Goal: Information Seeking & Learning: Understand process/instructions

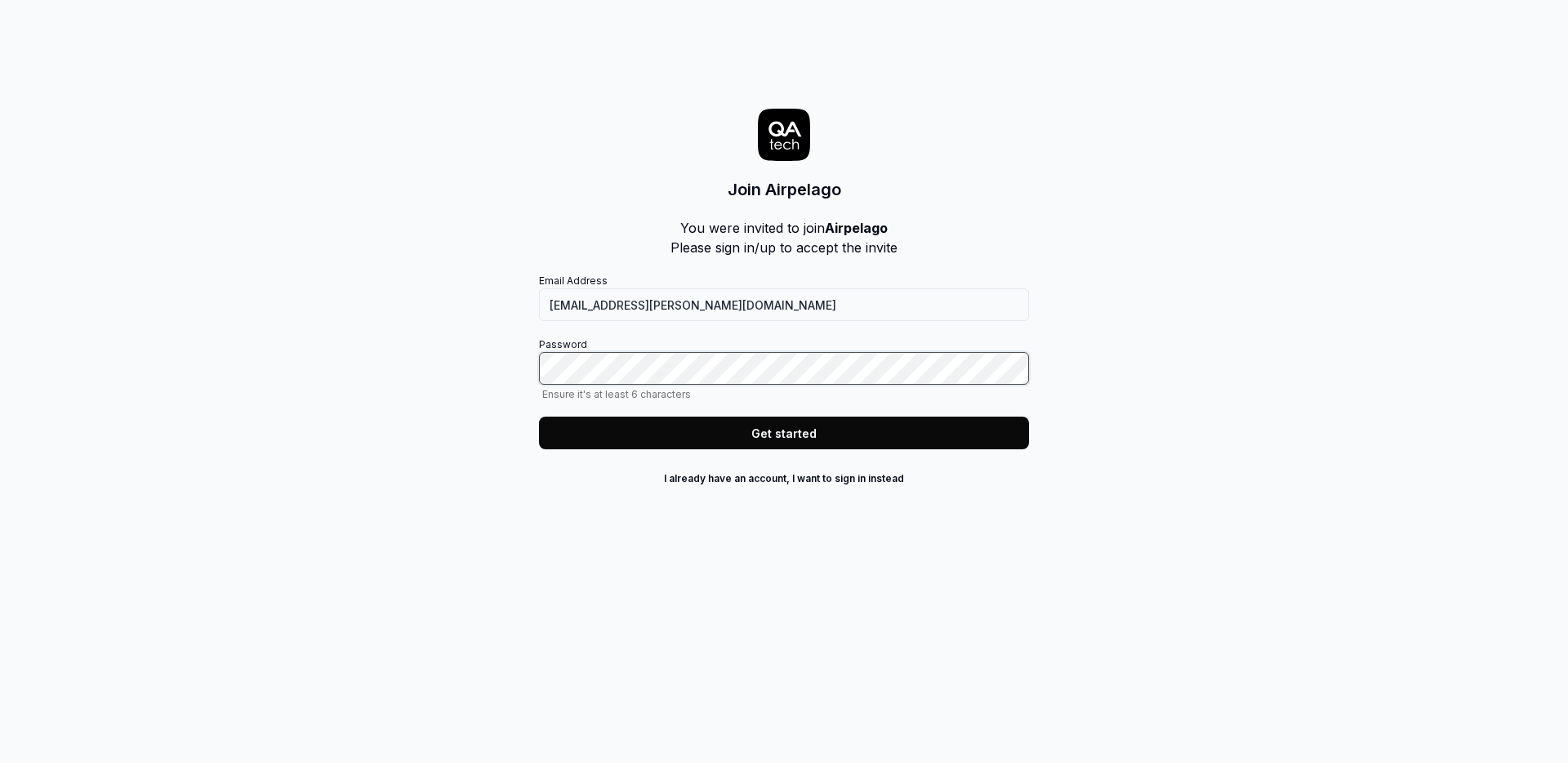
click at [0, 762] on com-1password-button at bounding box center [0, 763] width 0 height 0
click at [883, 432] on button "Get started" at bounding box center [783, 433] width 490 height 33
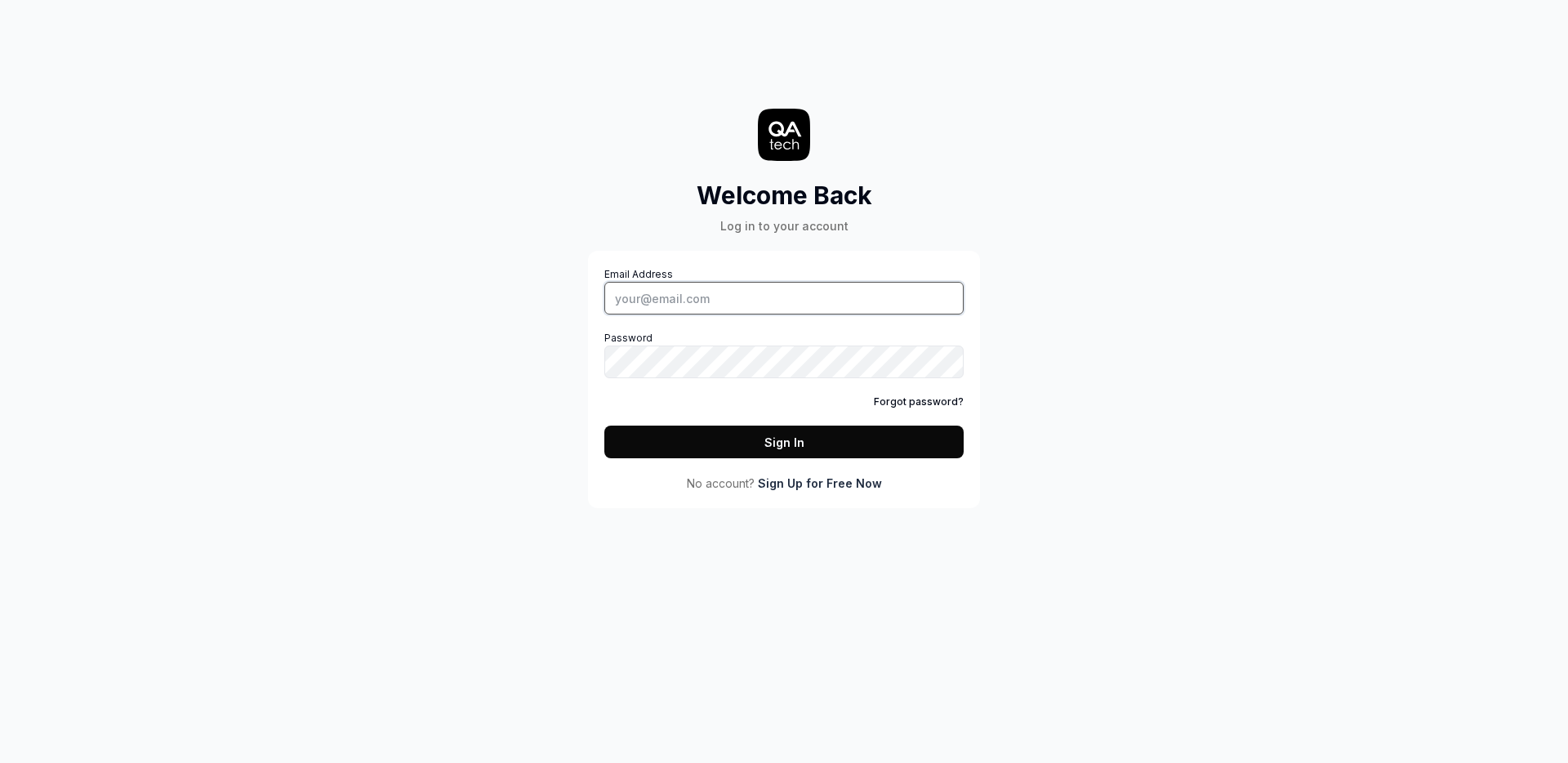
click at [699, 305] on input "Email Address" at bounding box center [784, 298] width 360 height 33
type input "hampus.falk@airpelago.com"
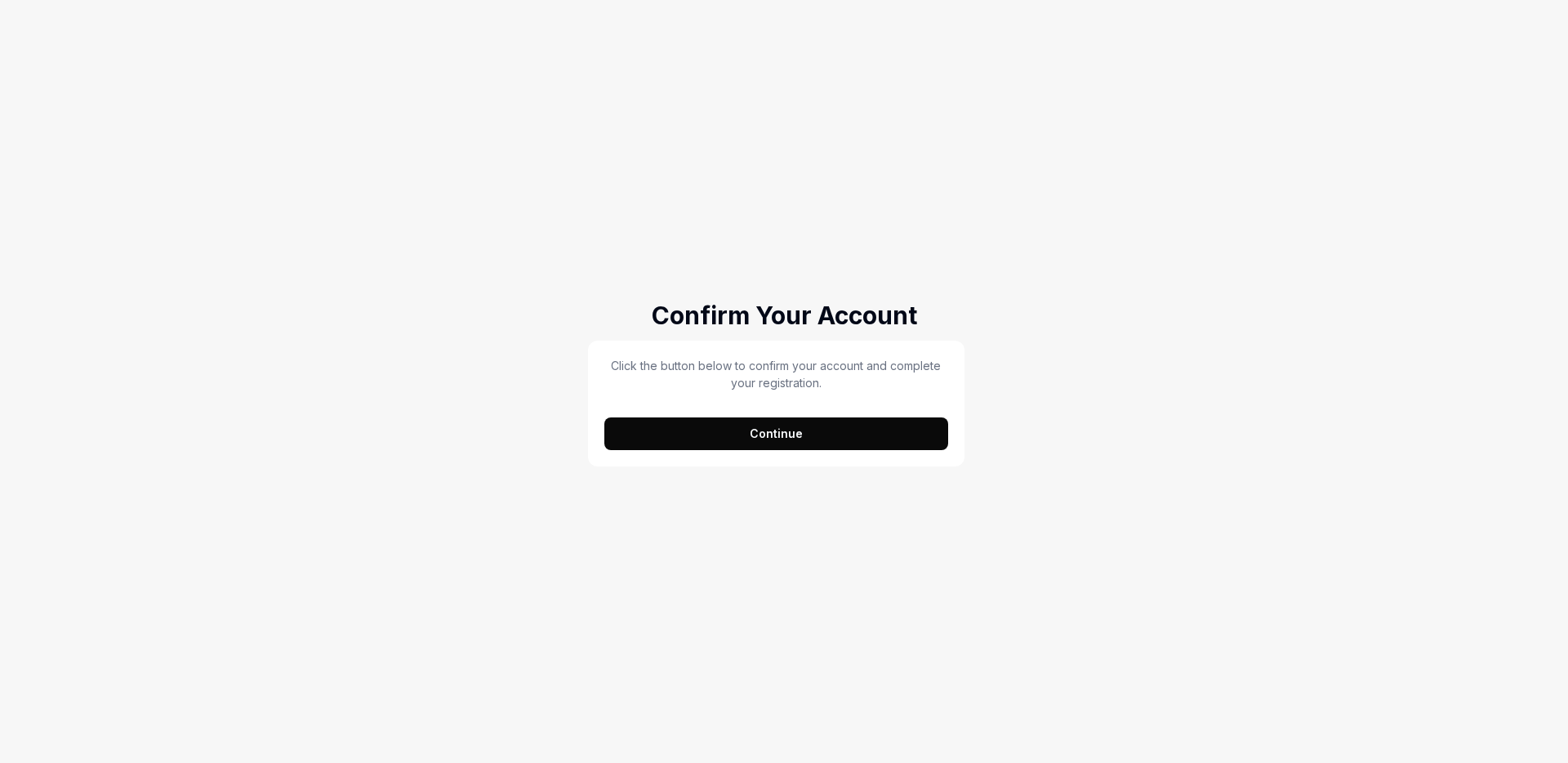
click at [880, 437] on button "Continue" at bounding box center [776, 433] width 343 height 33
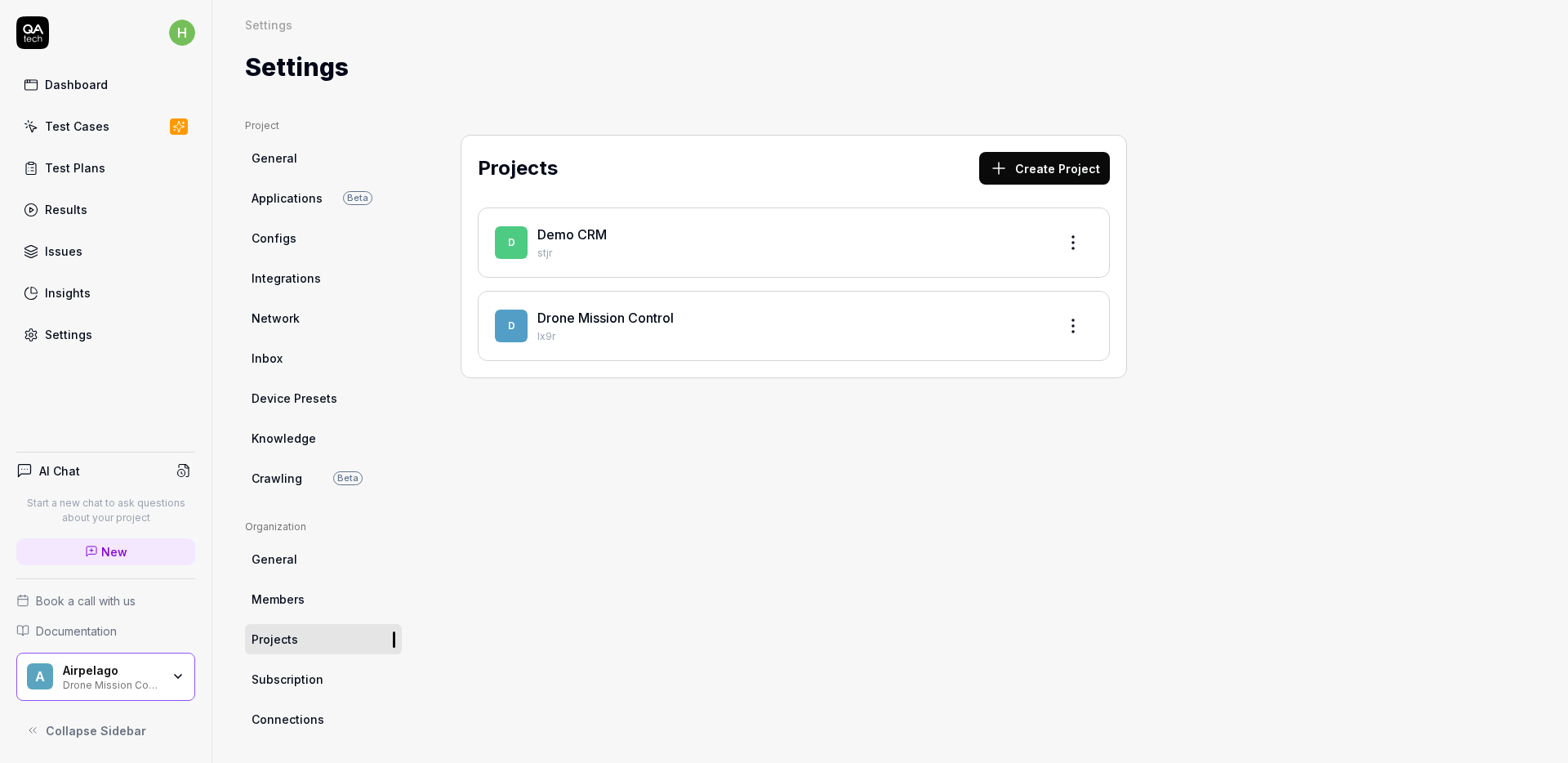
click at [1011, 421] on div "Projects Create Project D Demo CRM stjr D Drone Mission Control Ix9r" at bounding box center [794, 526] width 732 height 817
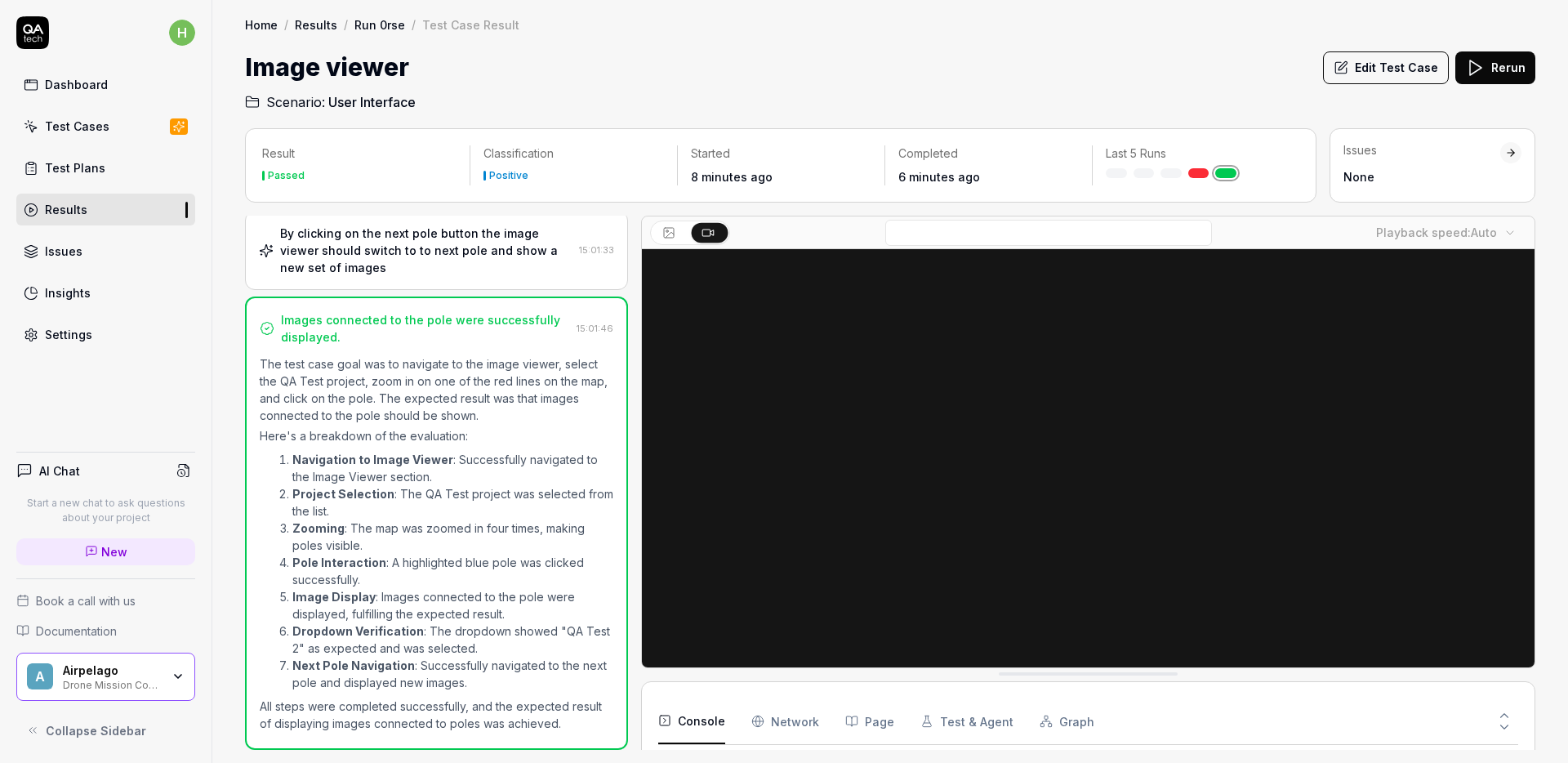
scroll to position [194, 0]
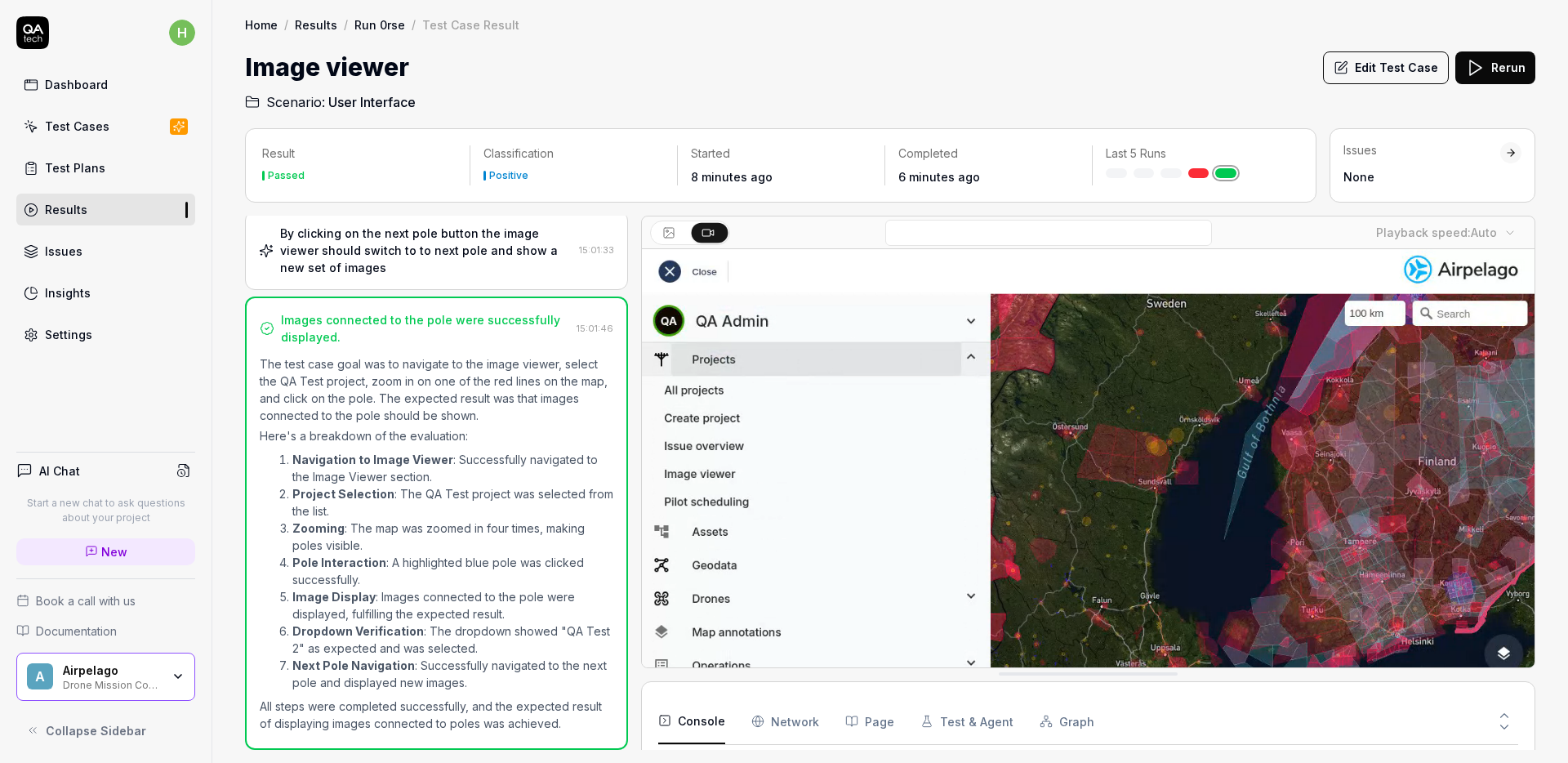
click at [884, 540] on video at bounding box center [1088, 528] width 893 height 558
click at [948, 501] on video at bounding box center [1088, 528] width 893 height 558
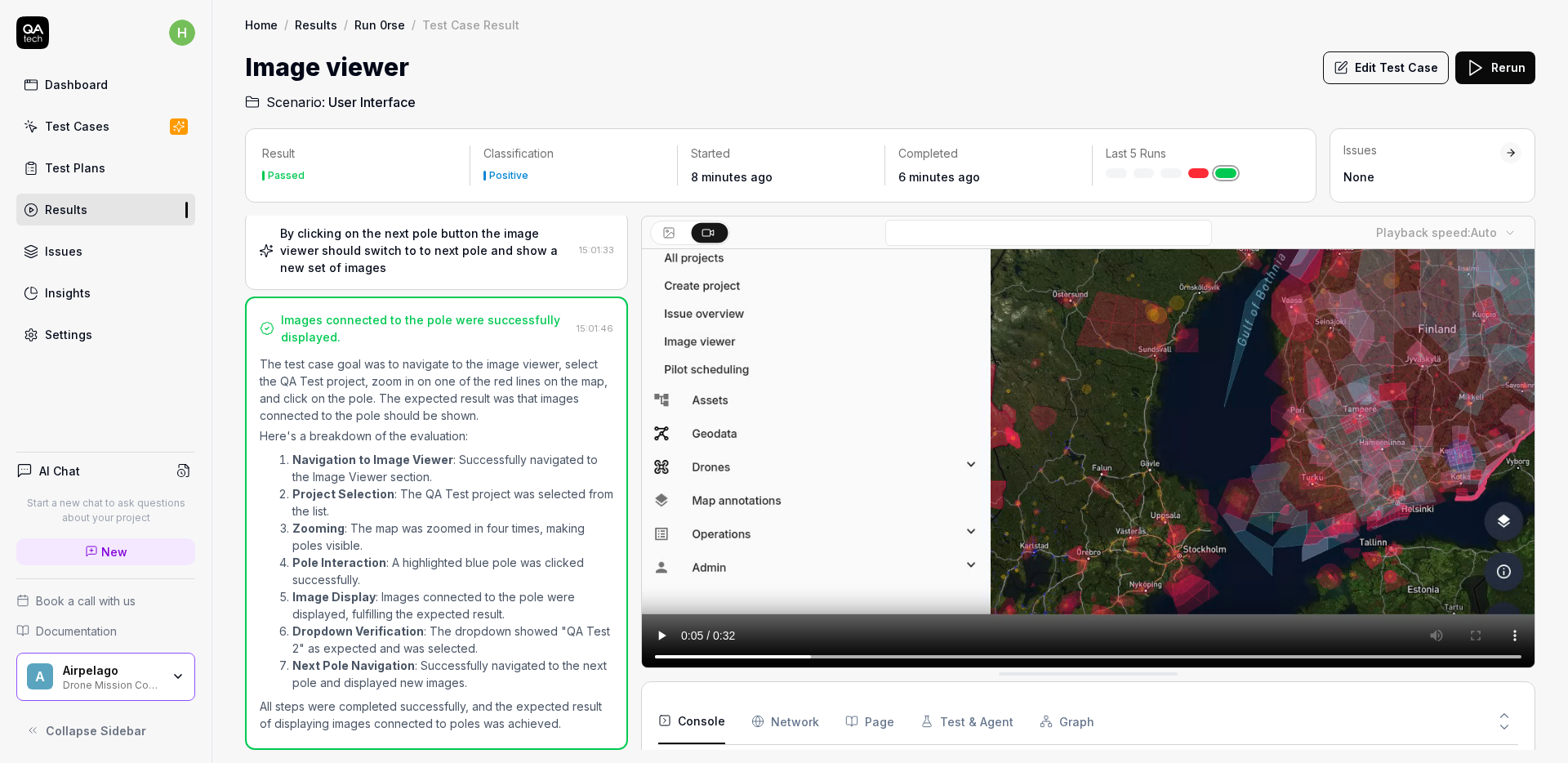
click at [819, 554] on video at bounding box center [1088, 396] width 893 height 558
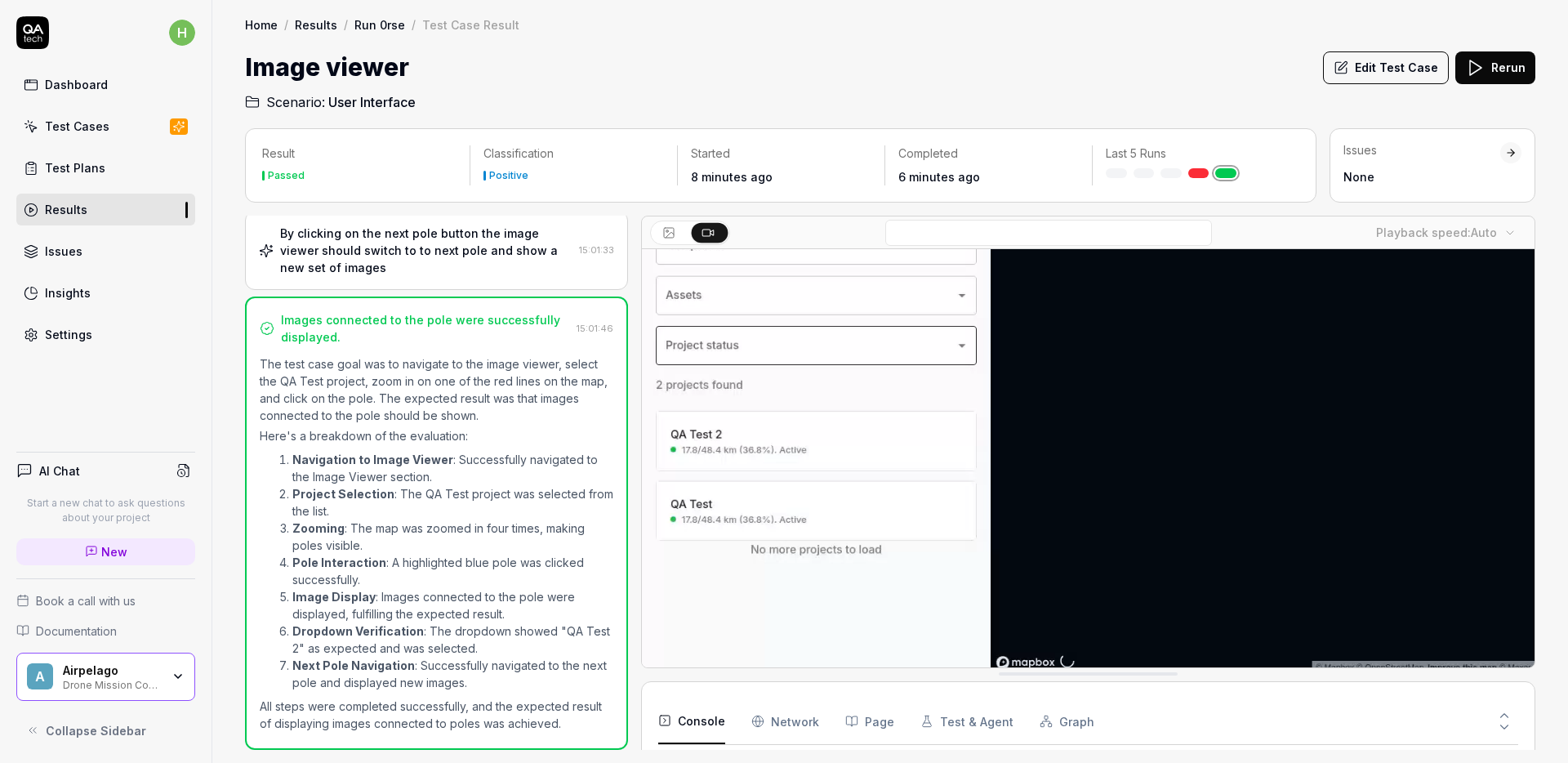
click at [1088, 486] on video at bounding box center [1088, 396] width 893 height 558
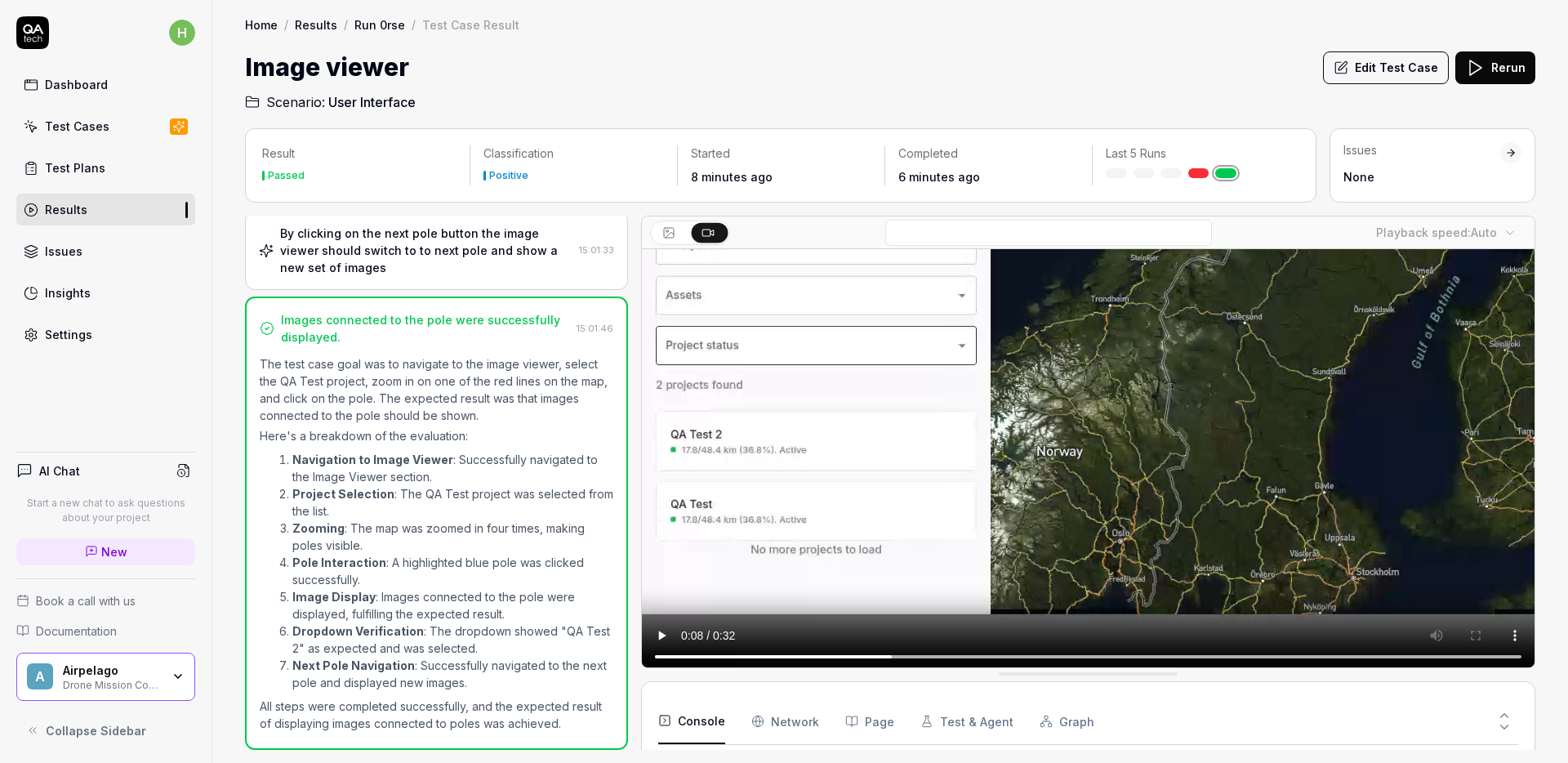
drag, startPoint x: 955, startPoint y: 473, endPoint x: 941, endPoint y: 476, distance: 14.3
click at [954, 473] on video at bounding box center [1088, 396] width 893 height 558
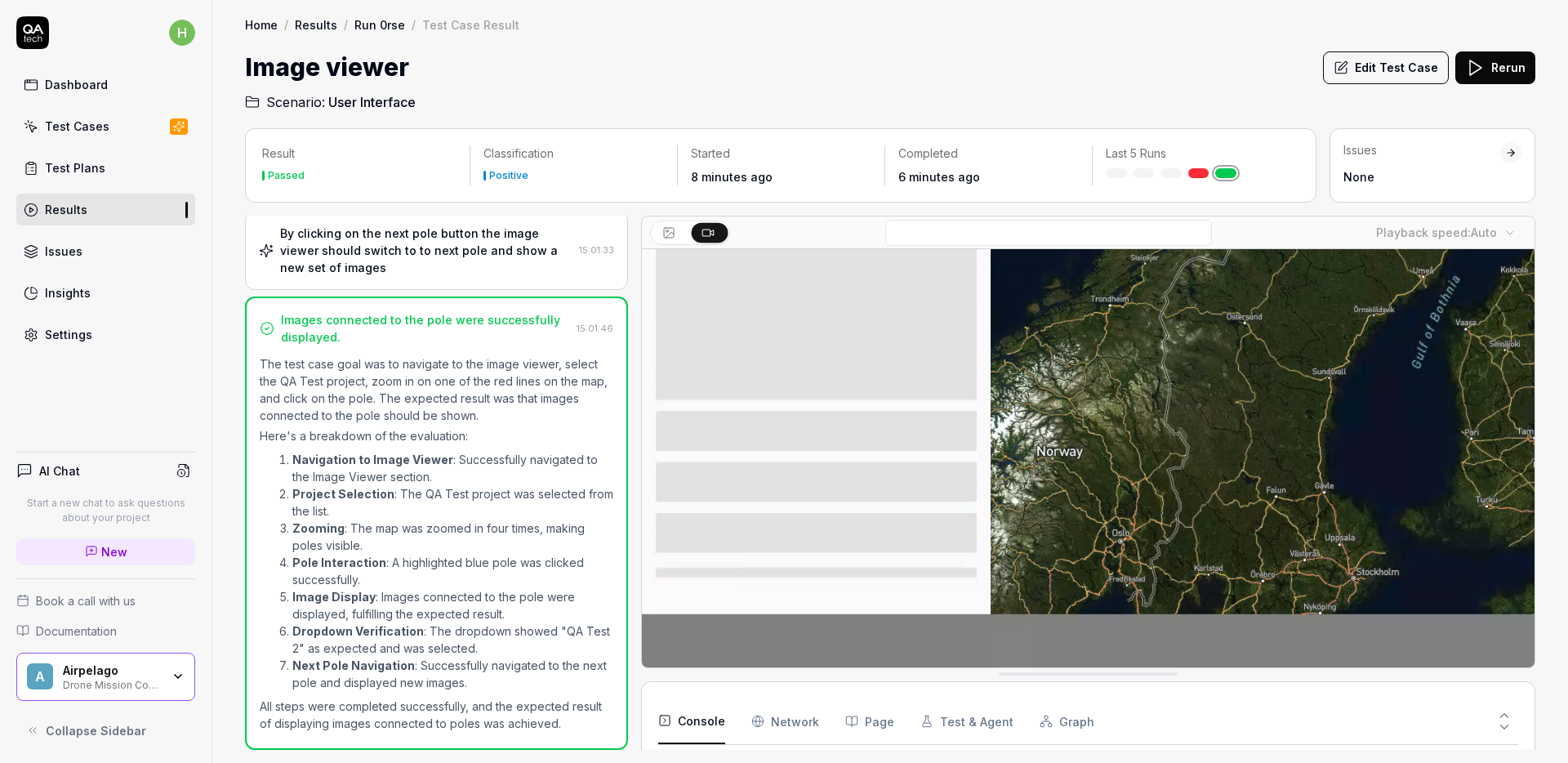
click at [838, 508] on video at bounding box center [1088, 396] width 893 height 558
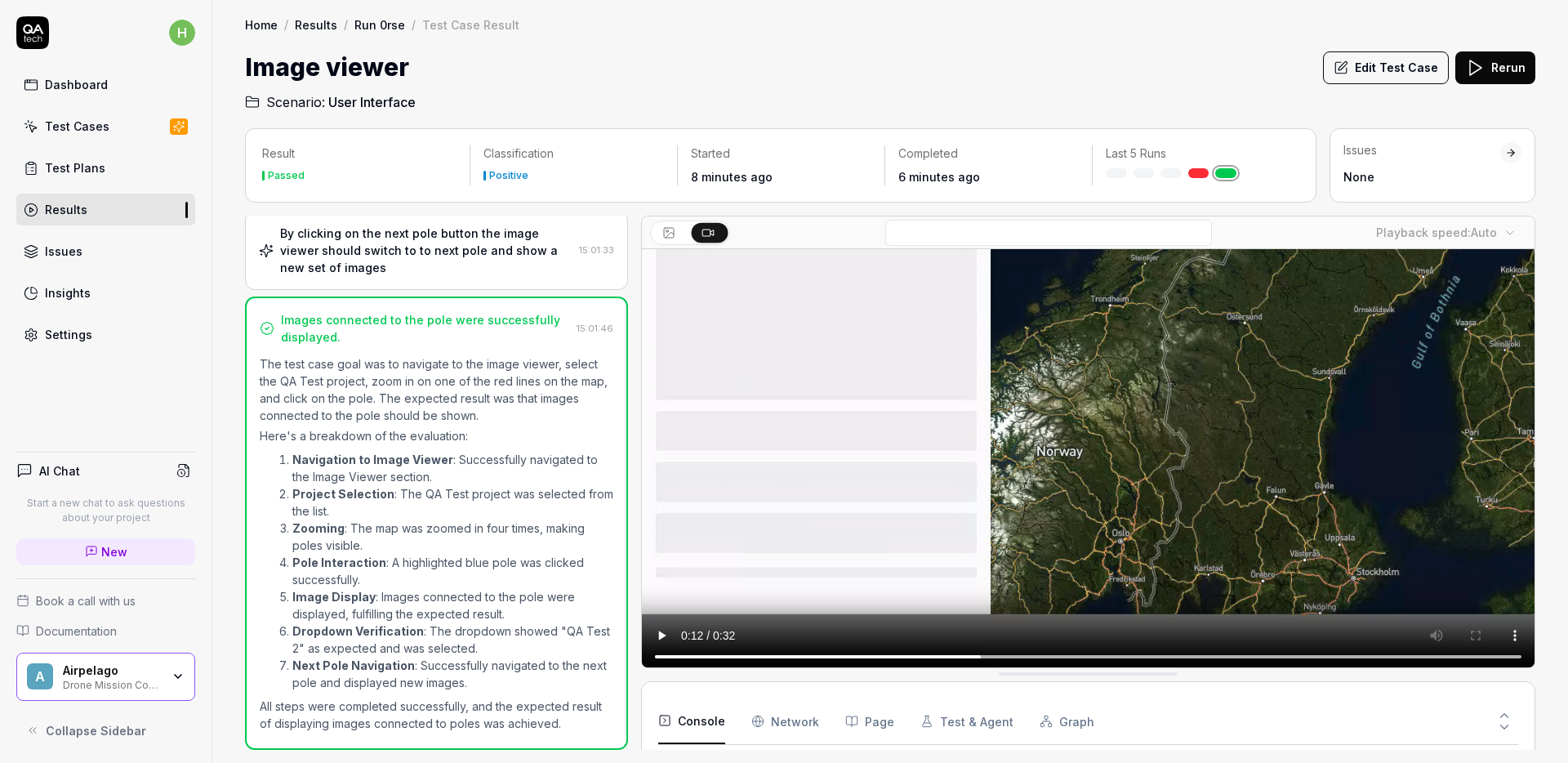
click at [892, 490] on video at bounding box center [1088, 396] width 893 height 558
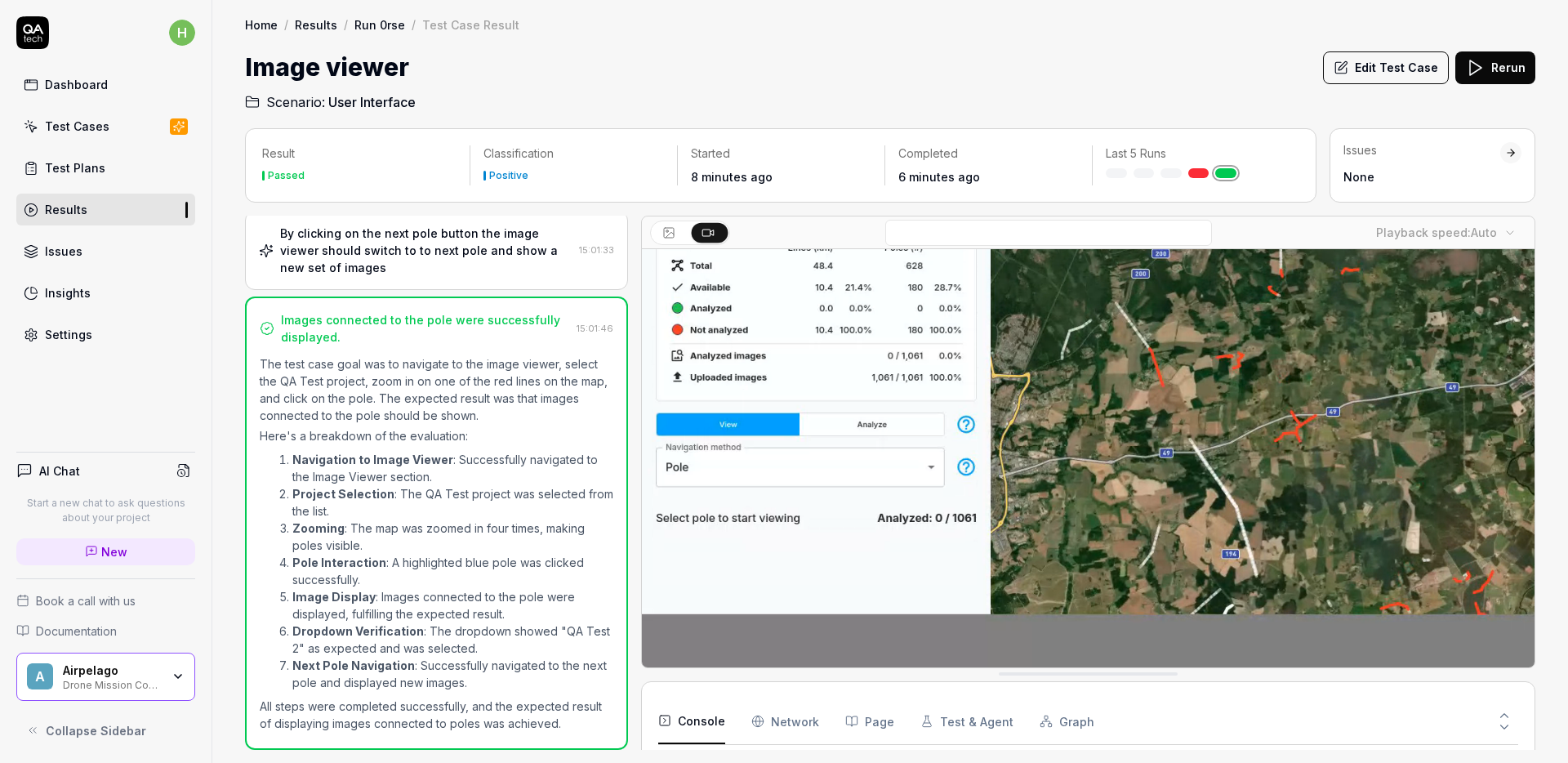
click at [908, 435] on video at bounding box center [1088, 396] width 893 height 558
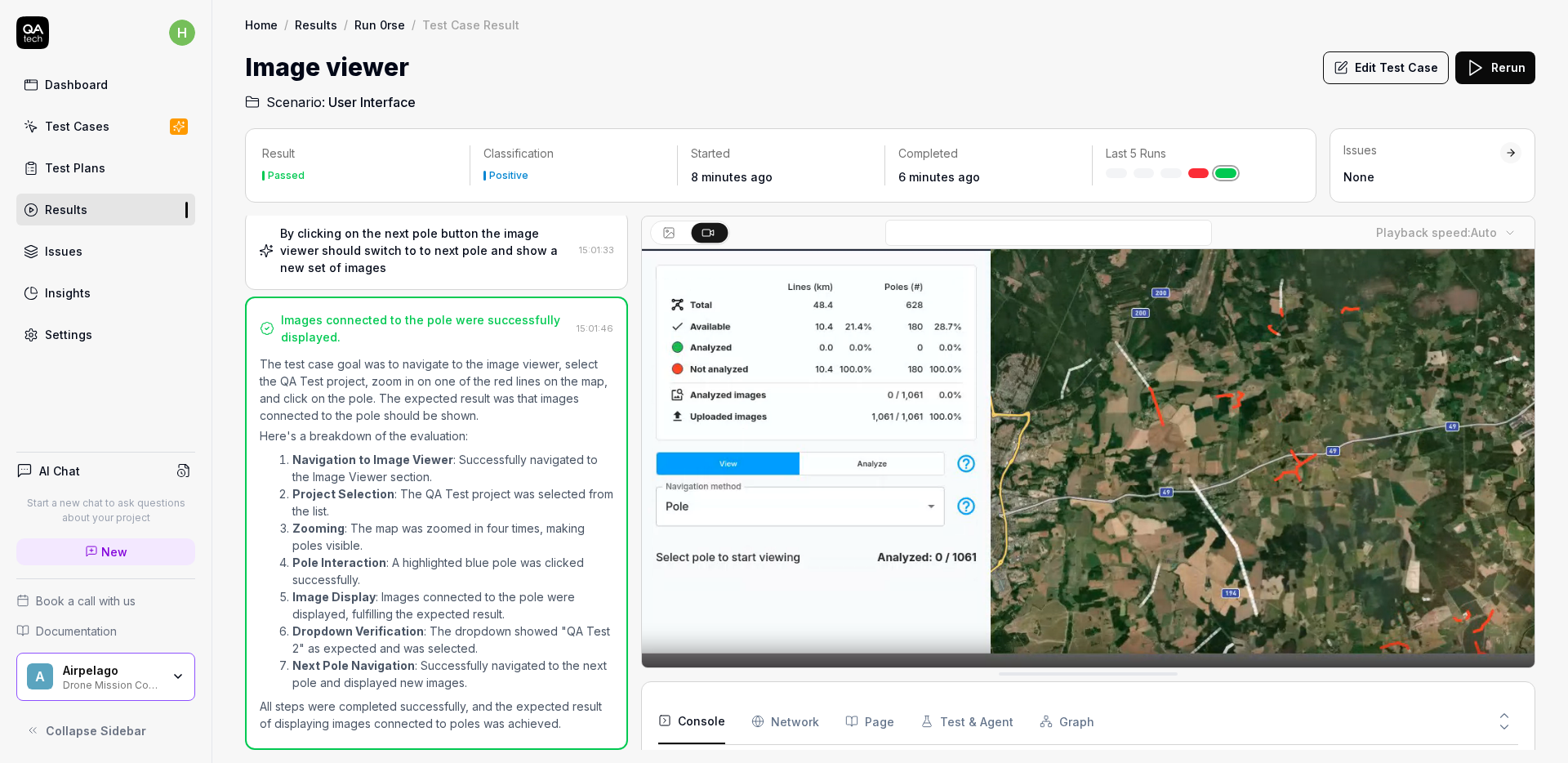
scroll to position [0, 0]
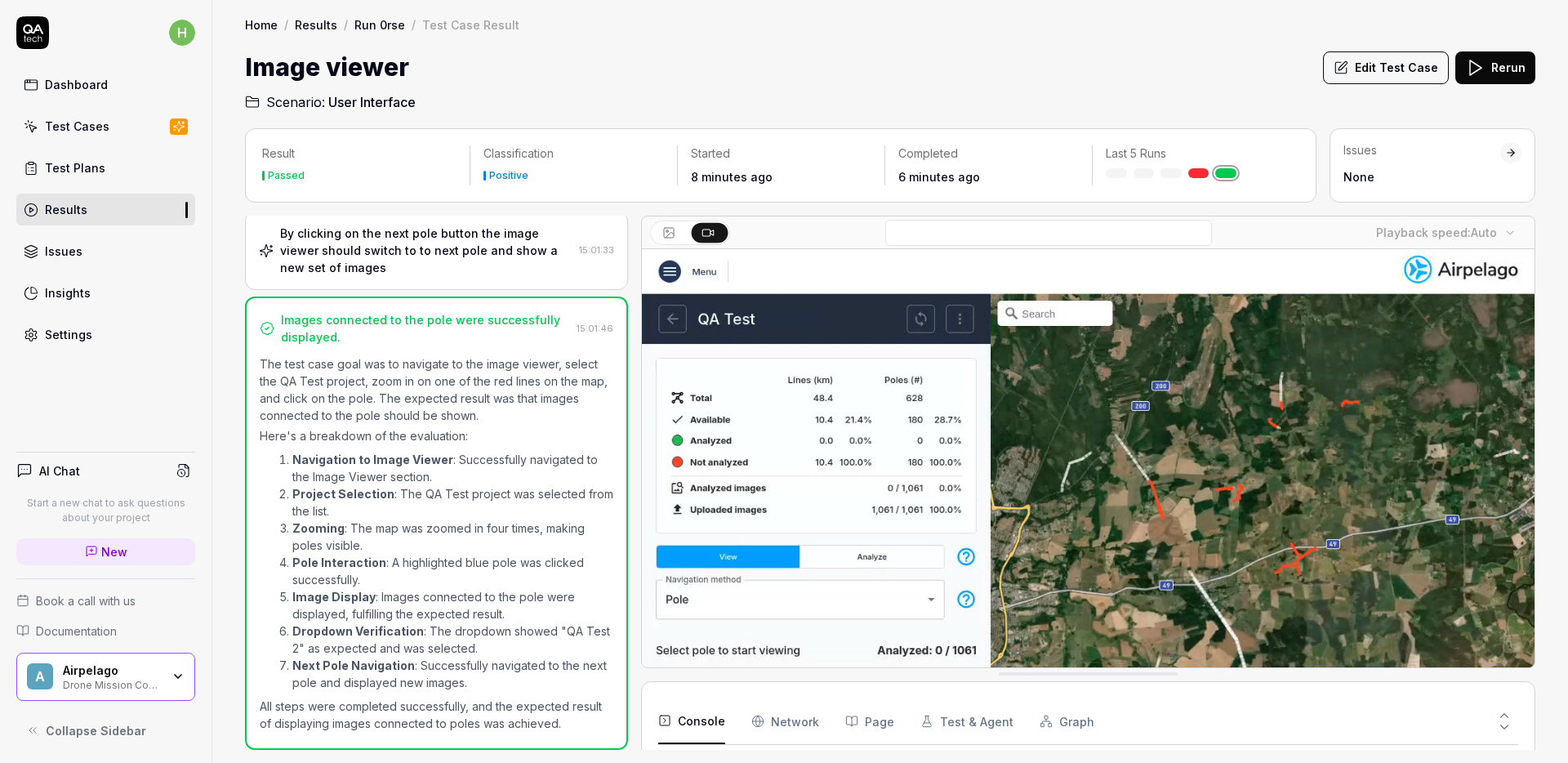
click at [409, 386] on p "The test case goal was to navigate to the image viewer, select the QA Test proj…" at bounding box center [436, 390] width 353 height 69
click at [381, 381] on p "The test case goal was to navigate to the image viewer, select the QA Test proj…" at bounding box center [436, 390] width 353 height 69
drag, startPoint x: 427, startPoint y: 373, endPoint x: 449, endPoint y: 402, distance: 36.4
click at [429, 375] on p "The test case goal was to navigate to the image viewer, select the QA Test proj…" at bounding box center [436, 390] width 353 height 69
drag, startPoint x: 441, startPoint y: 370, endPoint x: 482, endPoint y: 409, distance: 56.6
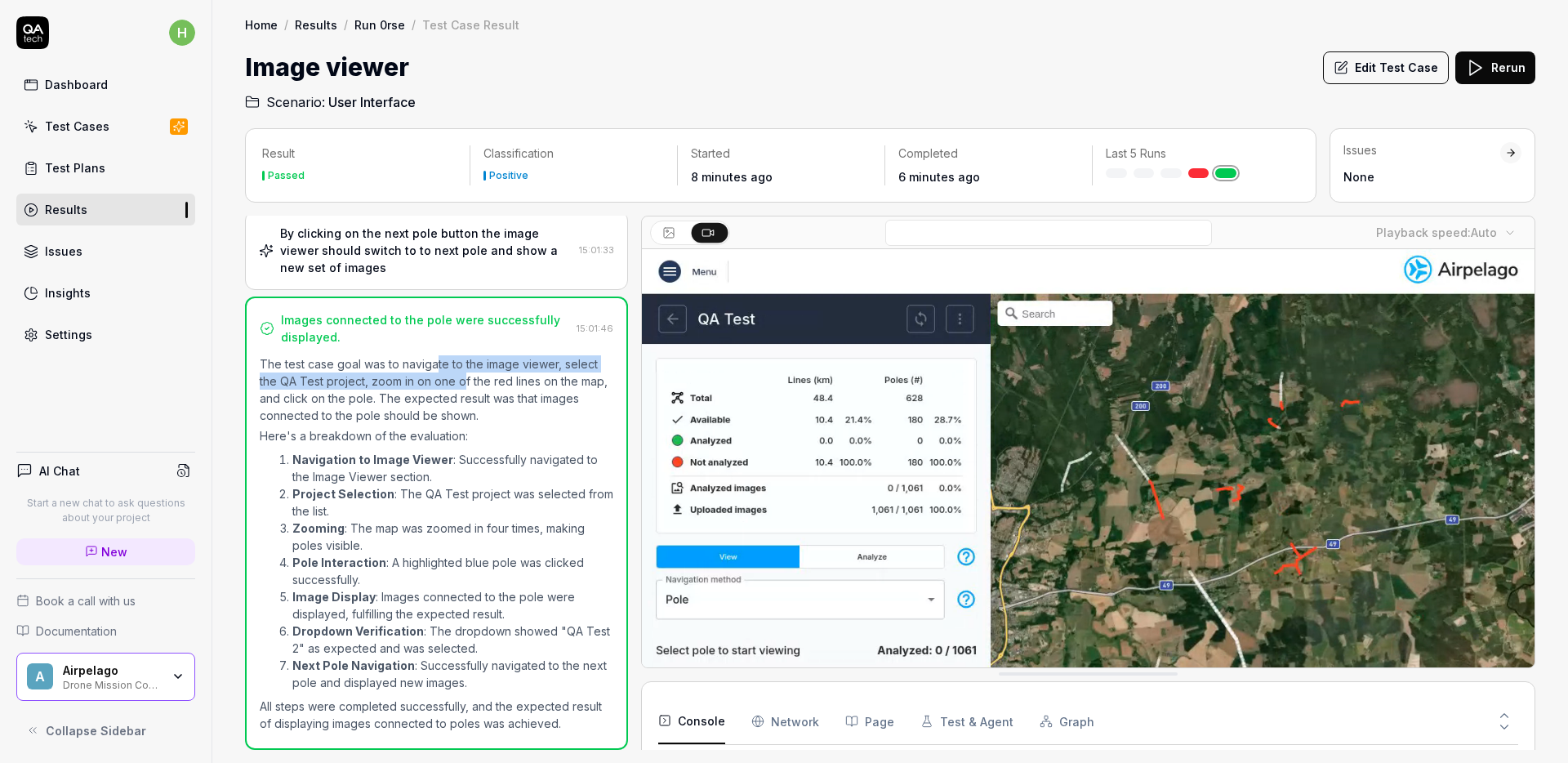
click at [483, 408] on p "The test case goal was to navigate to the image viewer, select the QA Test proj…" at bounding box center [436, 390] width 353 height 69
click at [482, 410] on p "The test case goal was to navigate to the image viewer, select the QA Test proj…" at bounding box center [436, 390] width 353 height 69
click at [517, 432] on p "Here's a breakdown of the evaluation:" at bounding box center [436, 435] width 353 height 17
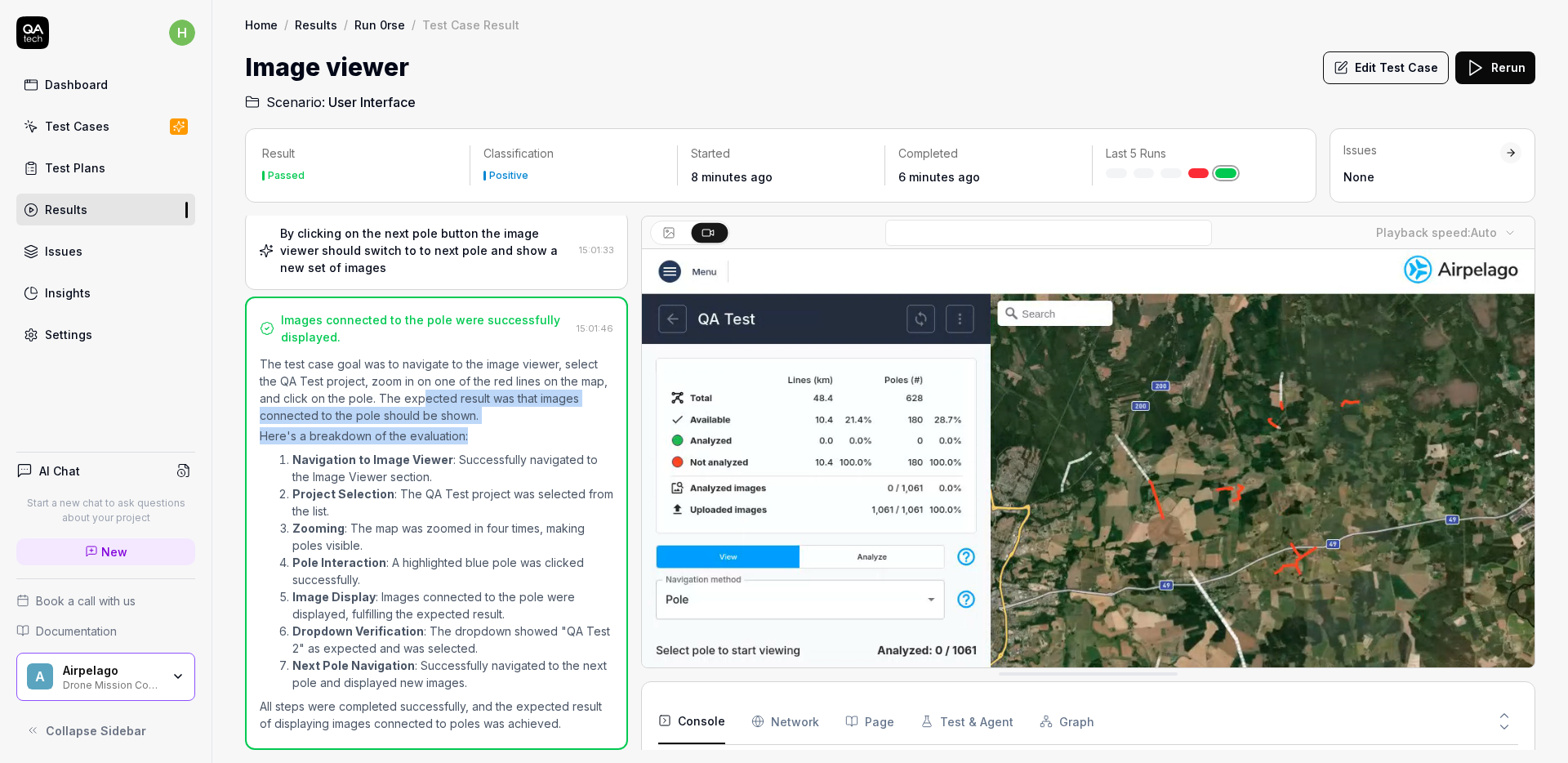
drag, startPoint x: 501, startPoint y: 413, endPoint x: 451, endPoint y: 399, distance: 51.9
click at [451, 399] on div "The test case goal was to navigate to the image viewer, select the QA Test proj…" at bounding box center [436, 543] width 353 height 376
click at [451, 399] on p "The test case goal was to navigate to the image viewer, select the QA Test proj…" at bounding box center [436, 390] width 353 height 69
click at [480, 418] on p "The test case goal was to navigate to the image viewer, select the QA Test proj…" at bounding box center [436, 390] width 353 height 69
click at [488, 436] on p "Here's a breakdown of the evaluation:" at bounding box center [436, 435] width 353 height 17
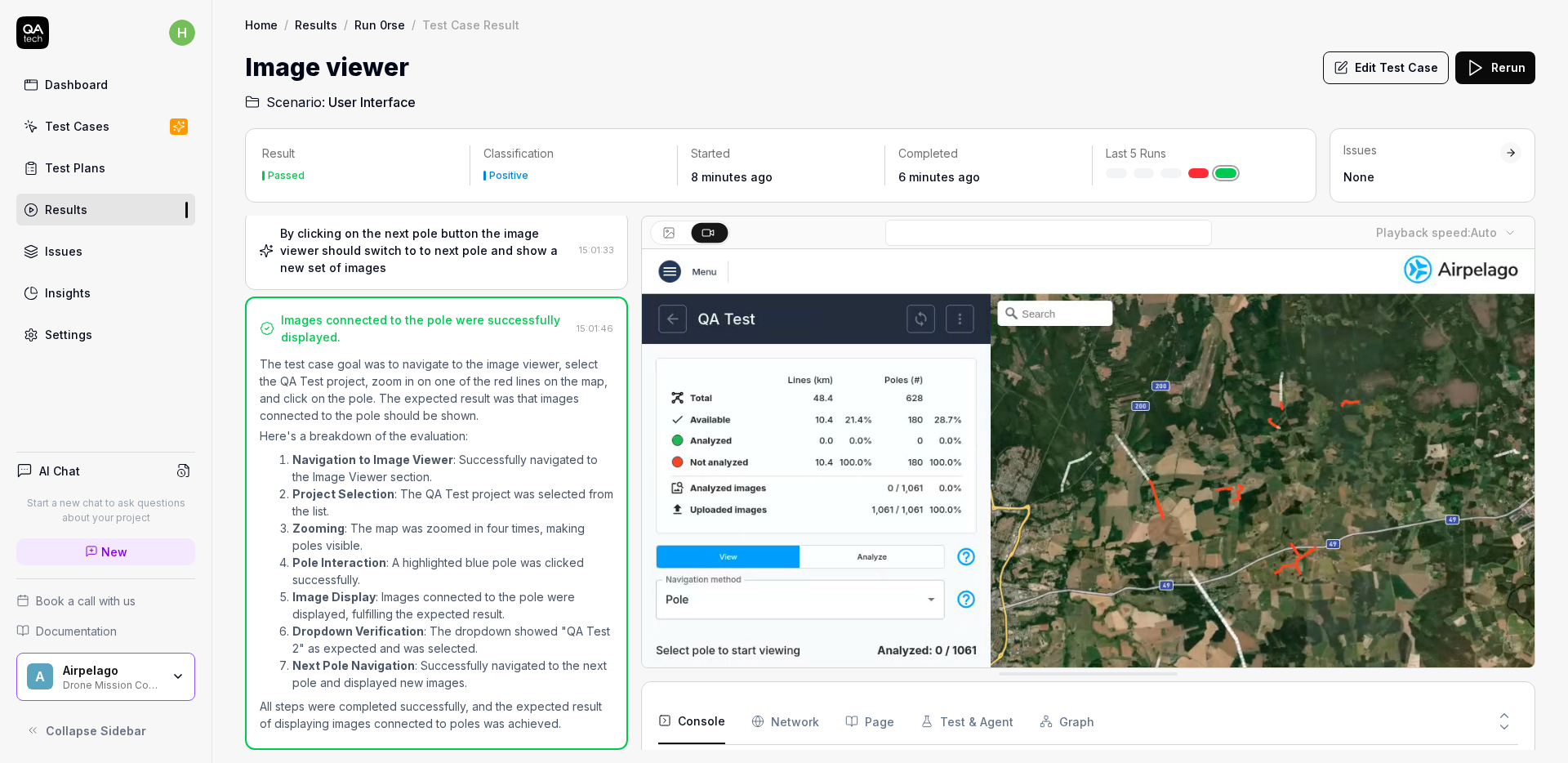
click at [480, 440] on p "Here's a breakdown of the evaluation:" at bounding box center [436, 435] width 353 height 17
click at [464, 435] on p "Here's a breakdown of the evaluation:" at bounding box center [436, 435] width 353 height 17
click at [399, 416] on p "The test case goal was to navigate to the image viewer, select the QA Test proj…" at bounding box center [436, 390] width 353 height 69
click at [947, 506] on video at bounding box center [1088, 528] width 893 height 558
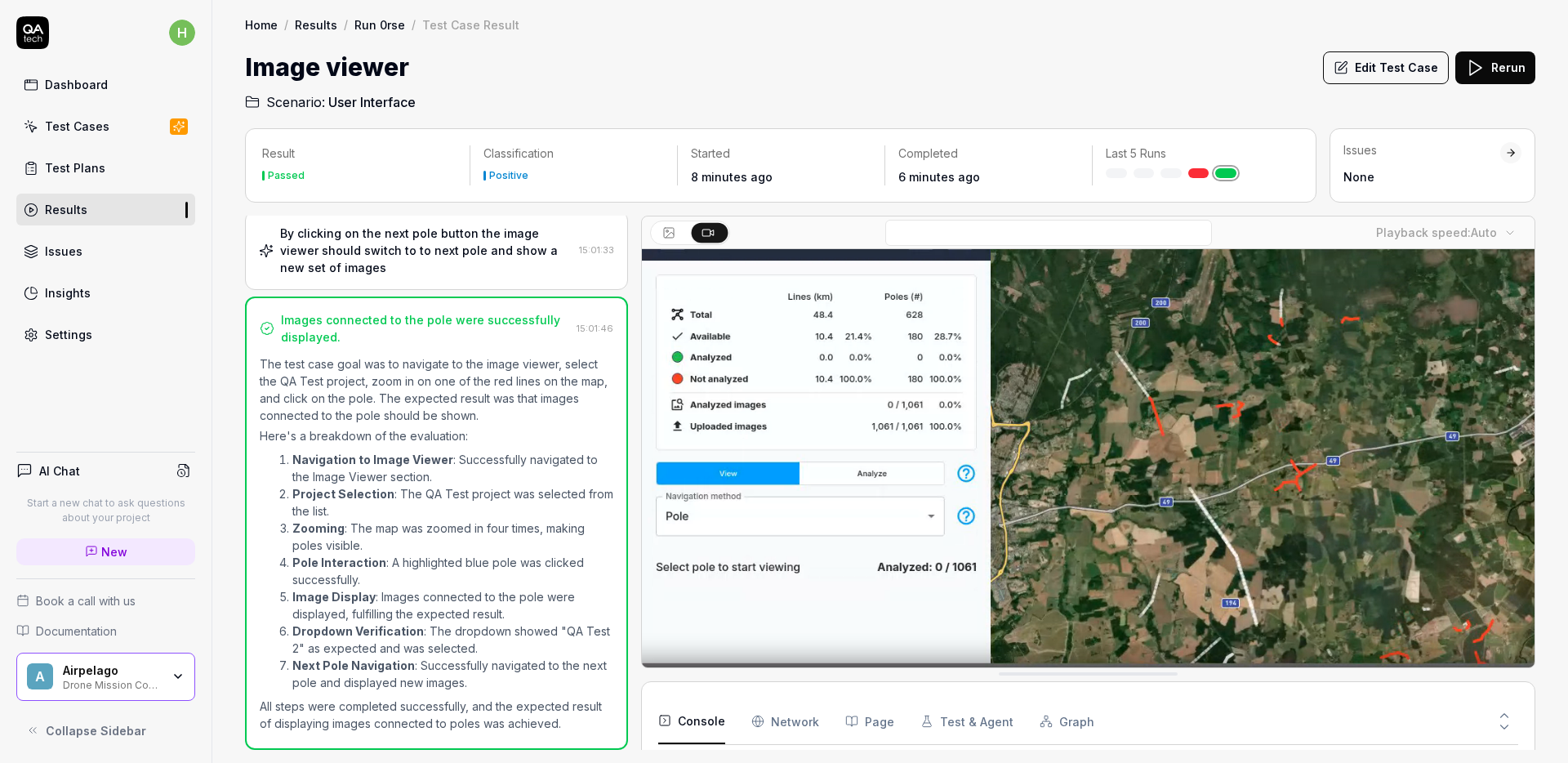
scroll to position [54, 0]
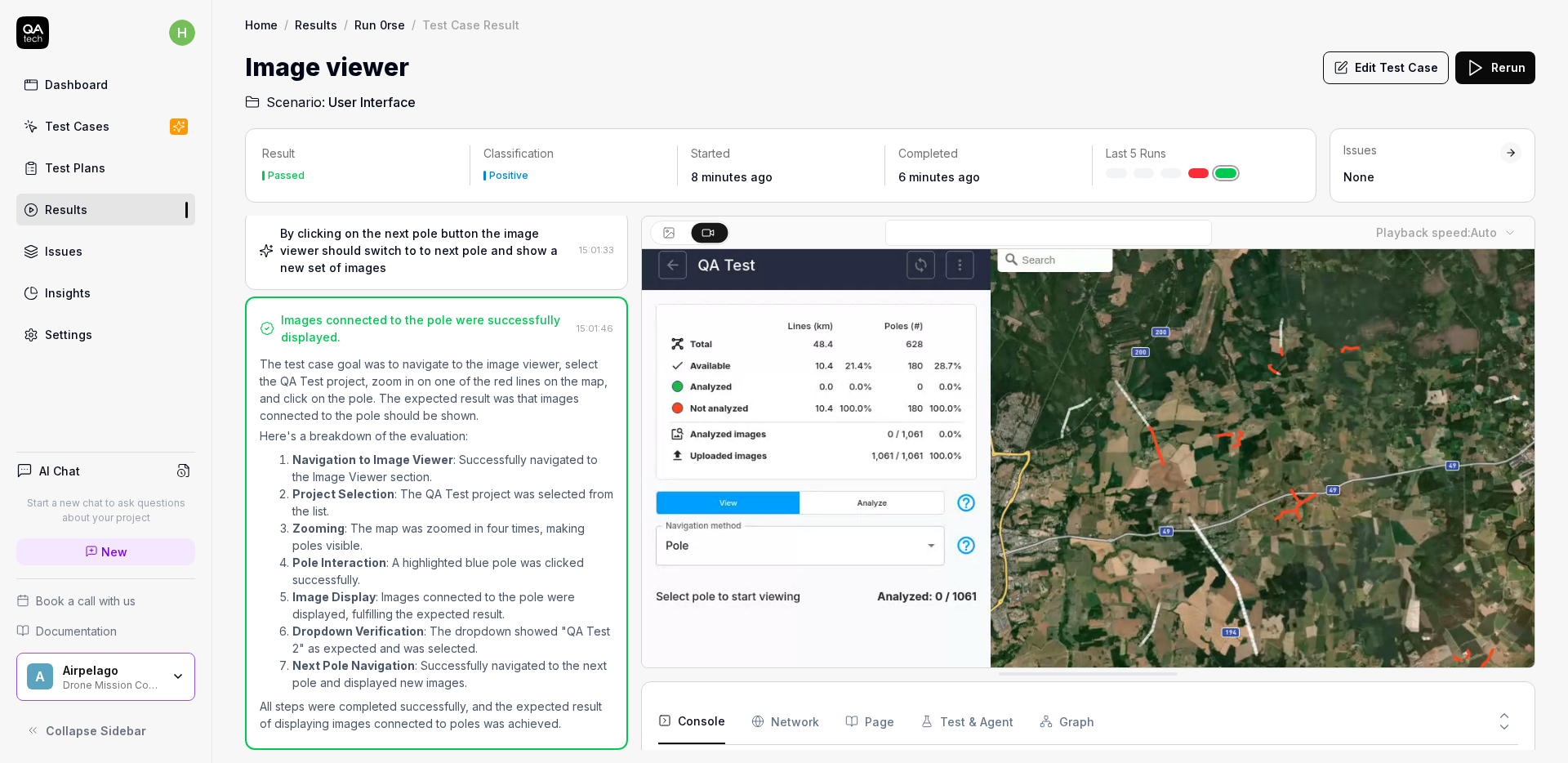
click at [924, 421] on video at bounding box center [1088, 474] width 893 height 558
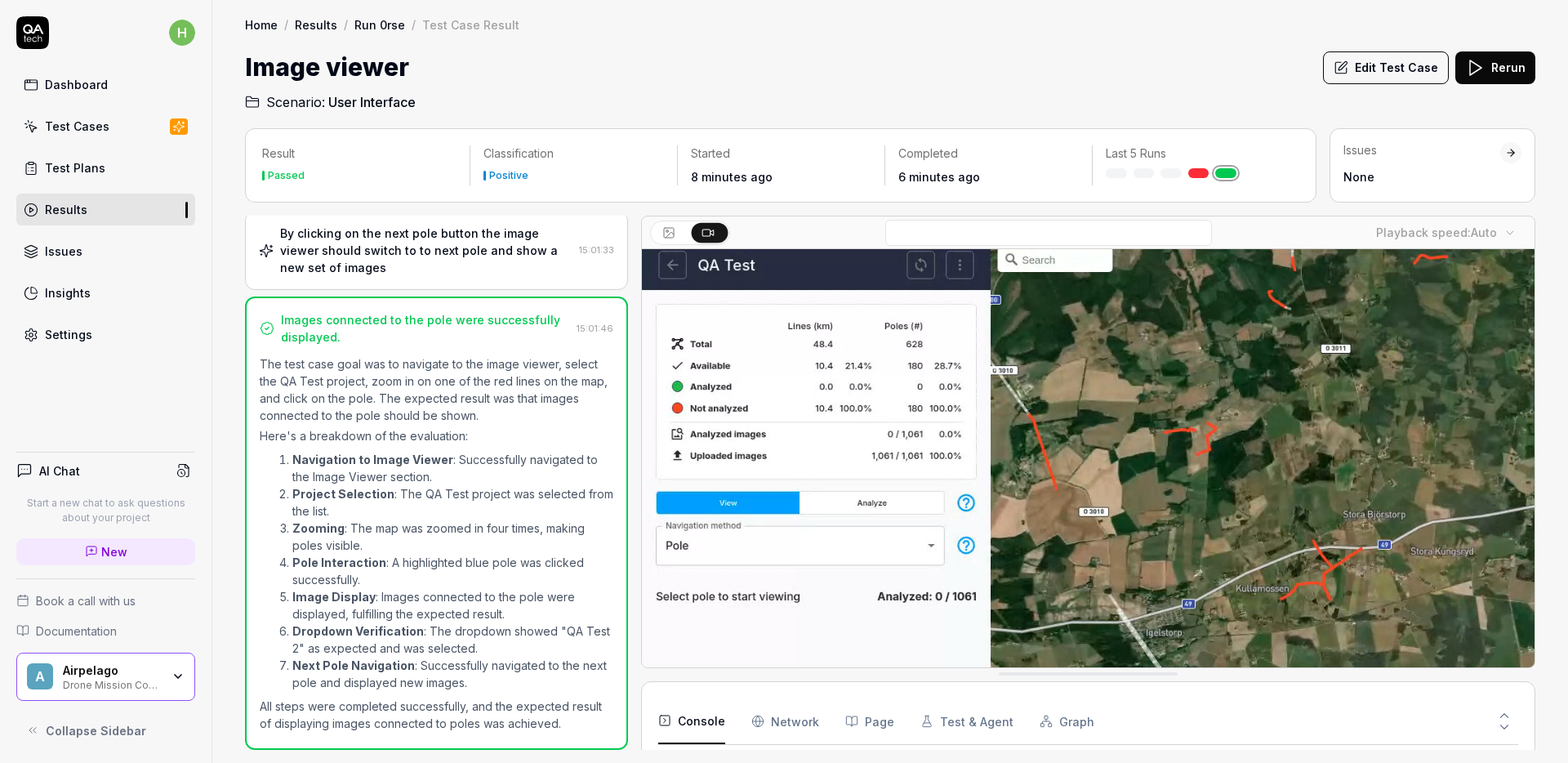
click at [453, 406] on p "The test case goal was to navigate to the image viewer, select the QA Test proj…" at bounding box center [436, 390] width 353 height 69
click at [475, 426] on div "The test case goal was to navigate to the image viewer, select the QA Test proj…" at bounding box center [436, 543] width 353 height 376
click at [471, 437] on p "Here's a breakdown of the evaluation:" at bounding box center [436, 435] width 353 height 17
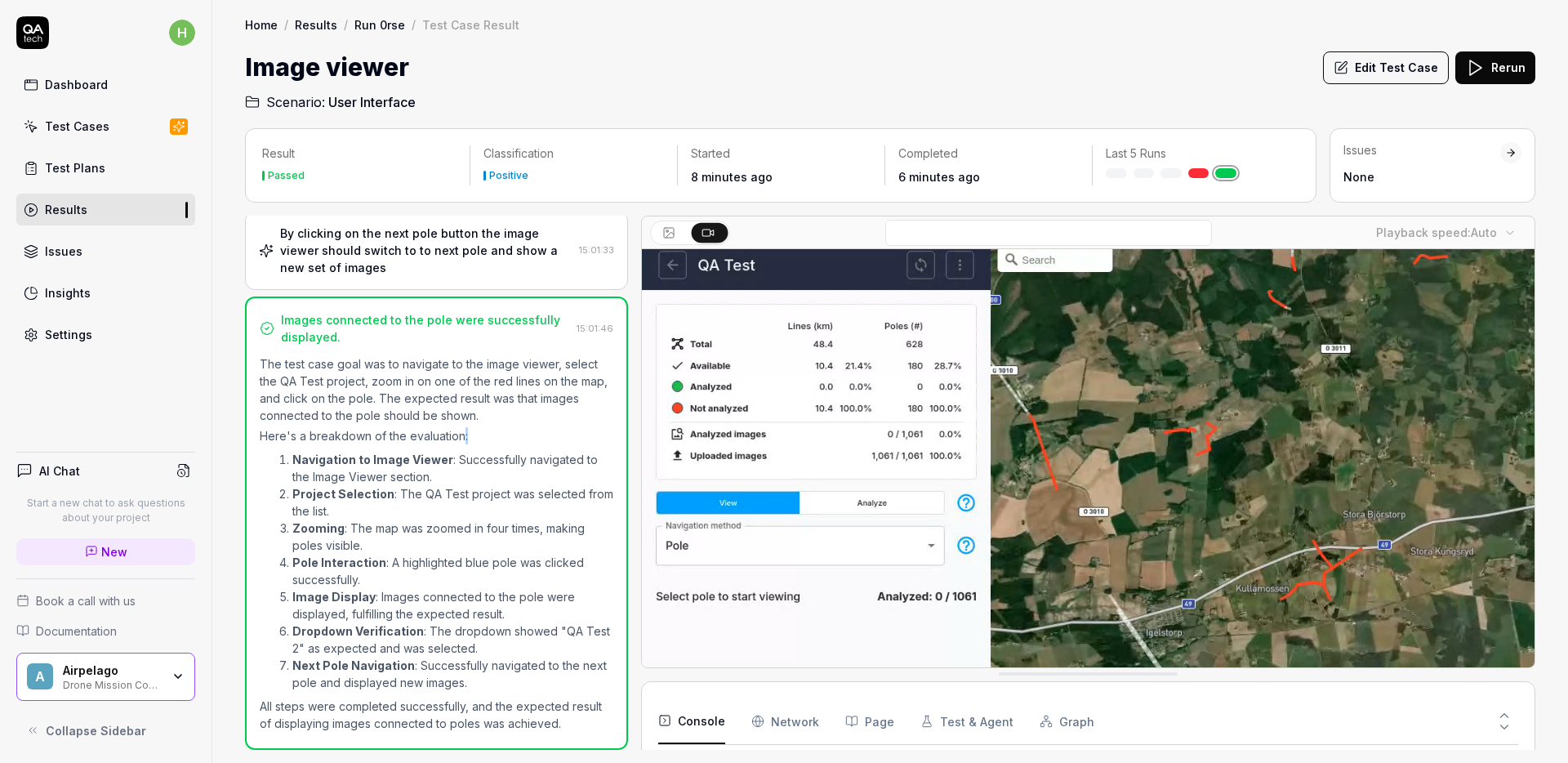
click at [461, 444] on div "The test case goal was to navigate to the image viewer, select the QA Test proj…" at bounding box center [436, 543] width 353 height 376
click at [497, 435] on p "Here's a breakdown of the evaluation:" at bounding box center [436, 435] width 353 height 17
click at [489, 435] on p "Here's a breakdown of the evaluation:" at bounding box center [436, 435] width 353 height 17
click at [507, 444] on div "The test case goal was to navigate to the image viewer, select the QA Test proj…" at bounding box center [436, 543] width 353 height 376
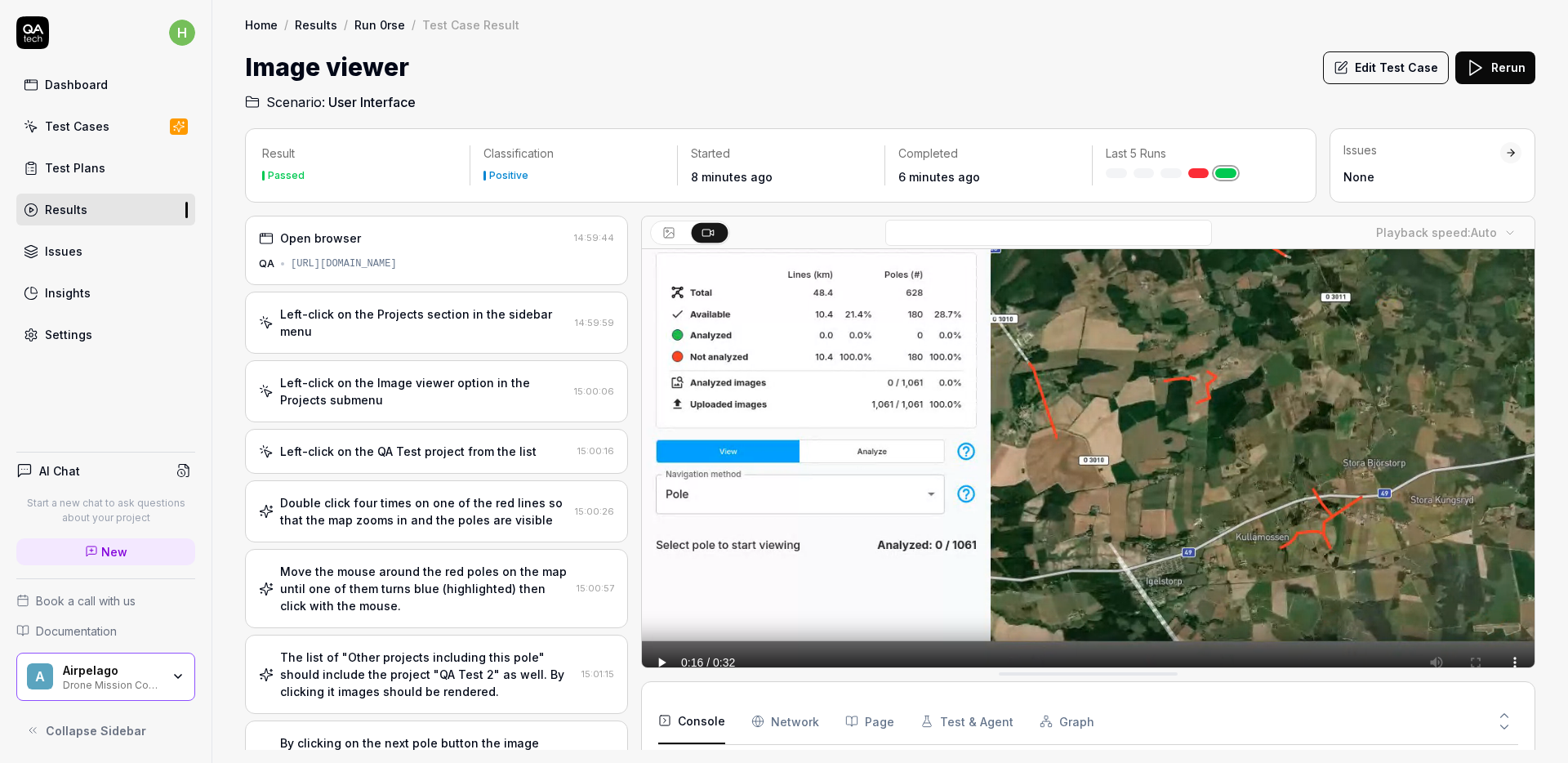
scroll to position [133, 0]
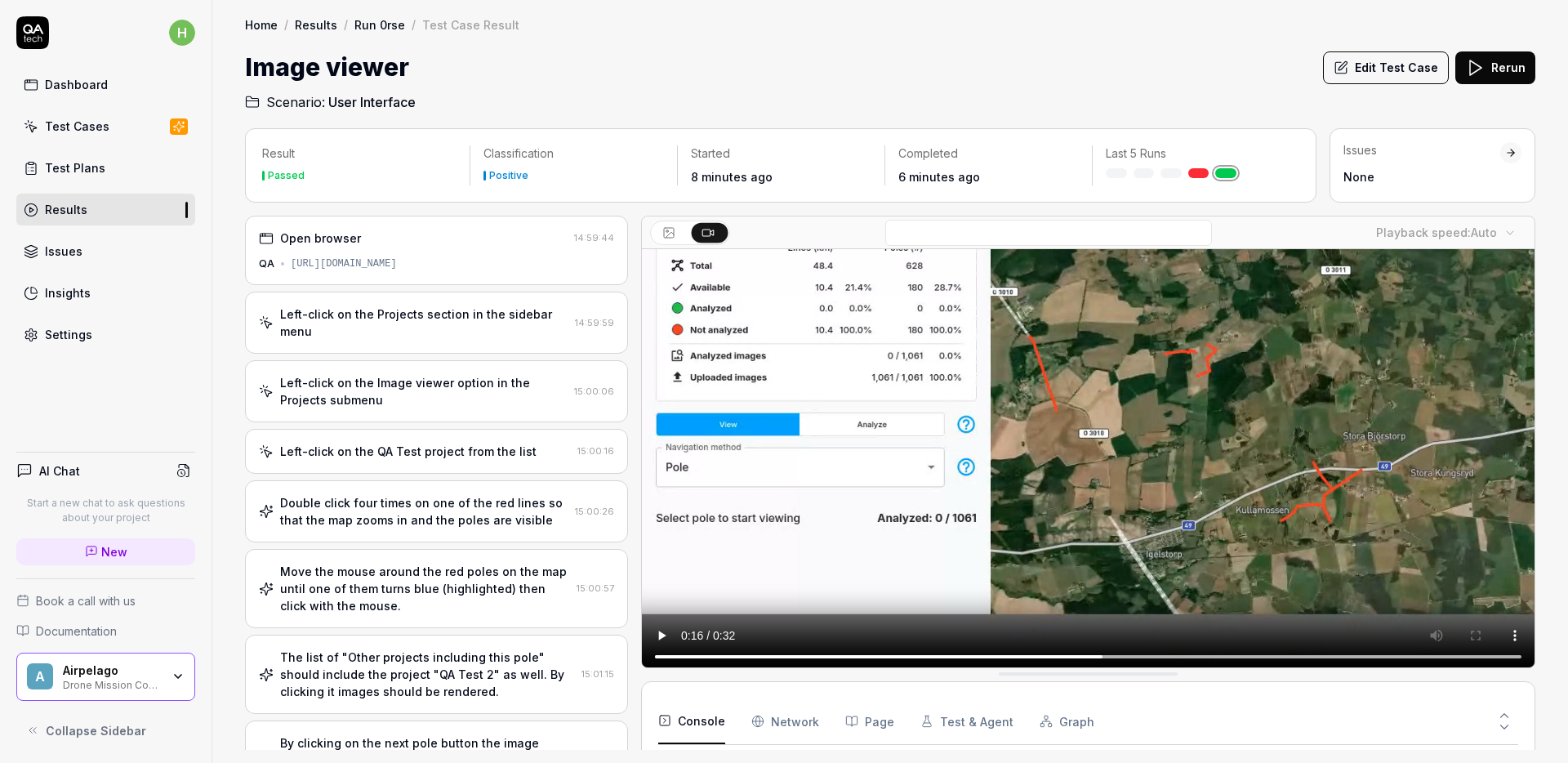
click at [956, 427] on video at bounding box center [1088, 396] width 893 height 558
click at [887, 408] on video at bounding box center [1088, 396] width 893 height 558
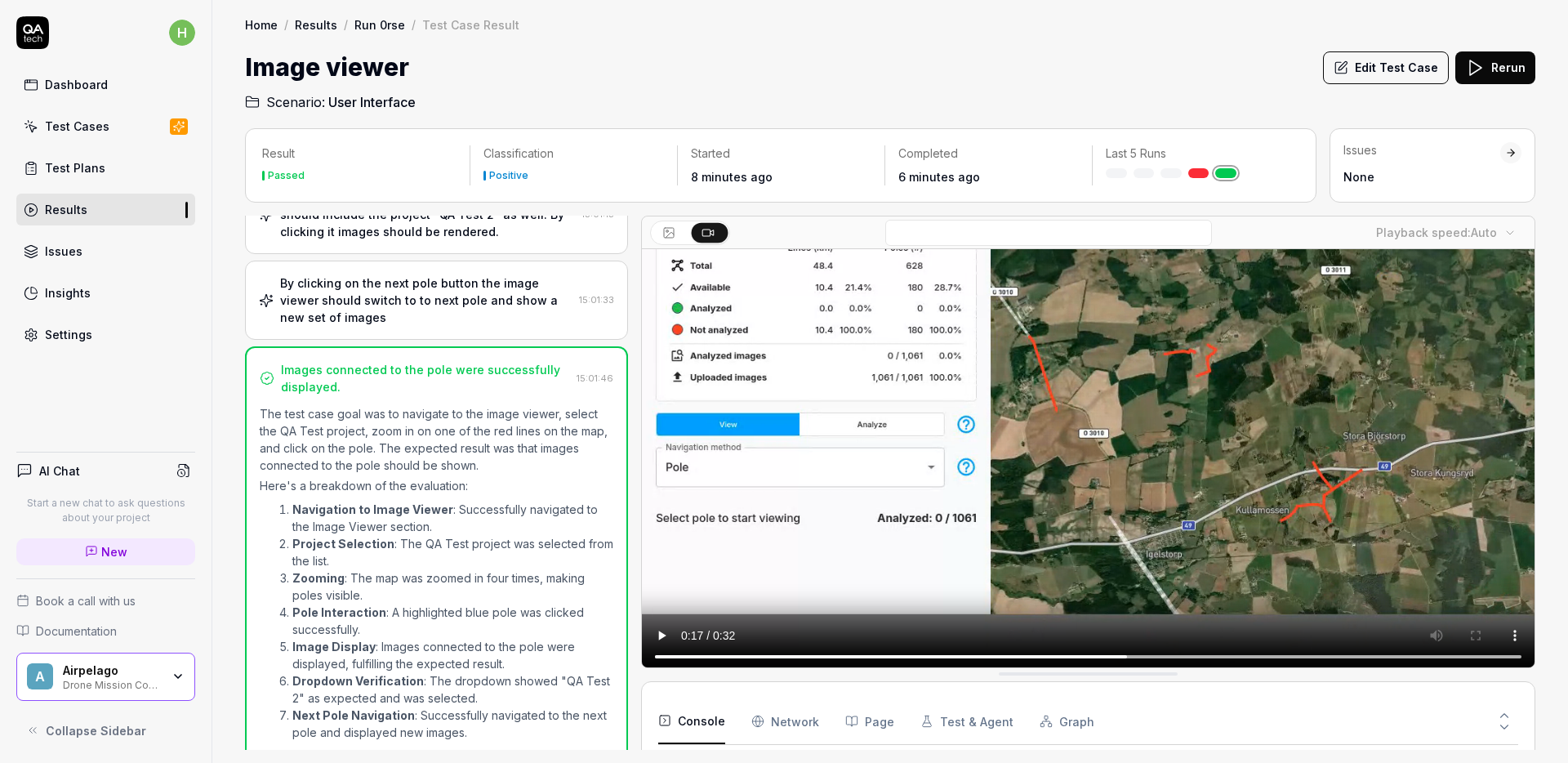
scroll to position [510, 0]
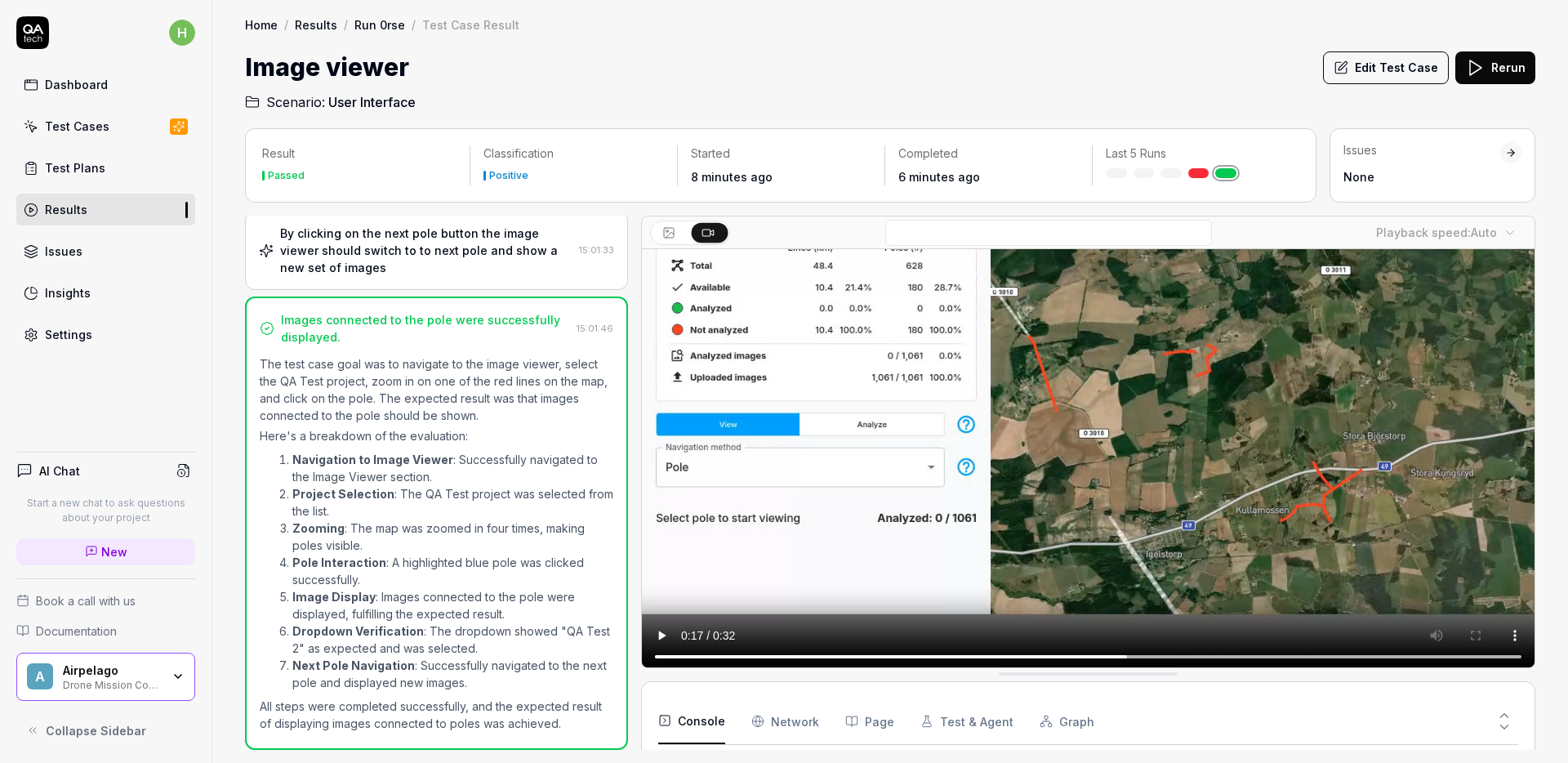
click at [452, 399] on p "The test case goal was to navigate to the image viewer, select the QA Test proj…" at bounding box center [436, 390] width 353 height 69
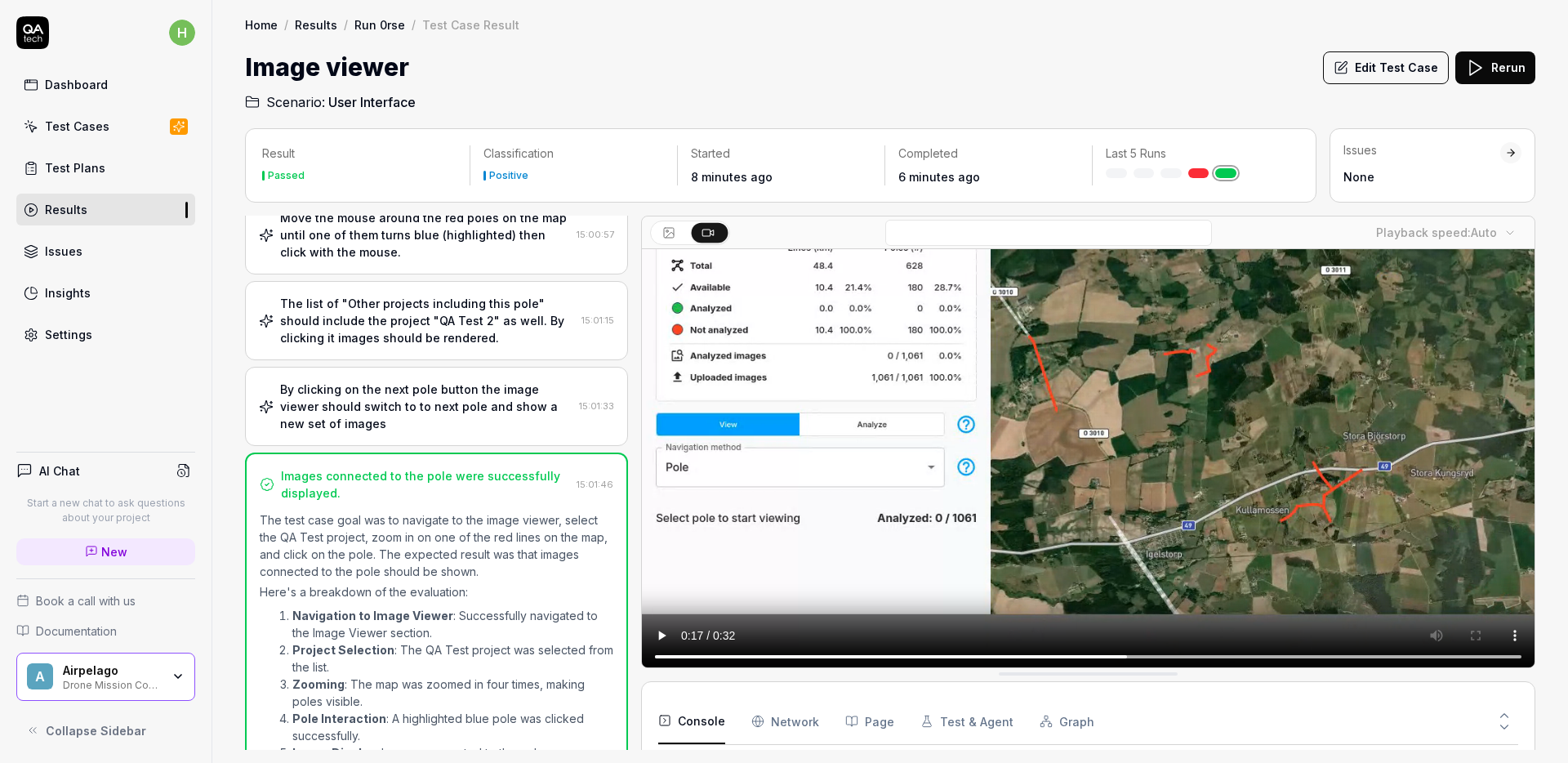
scroll to position [238, 0]
